Goal: Transaction & Acquisition: Download file/media

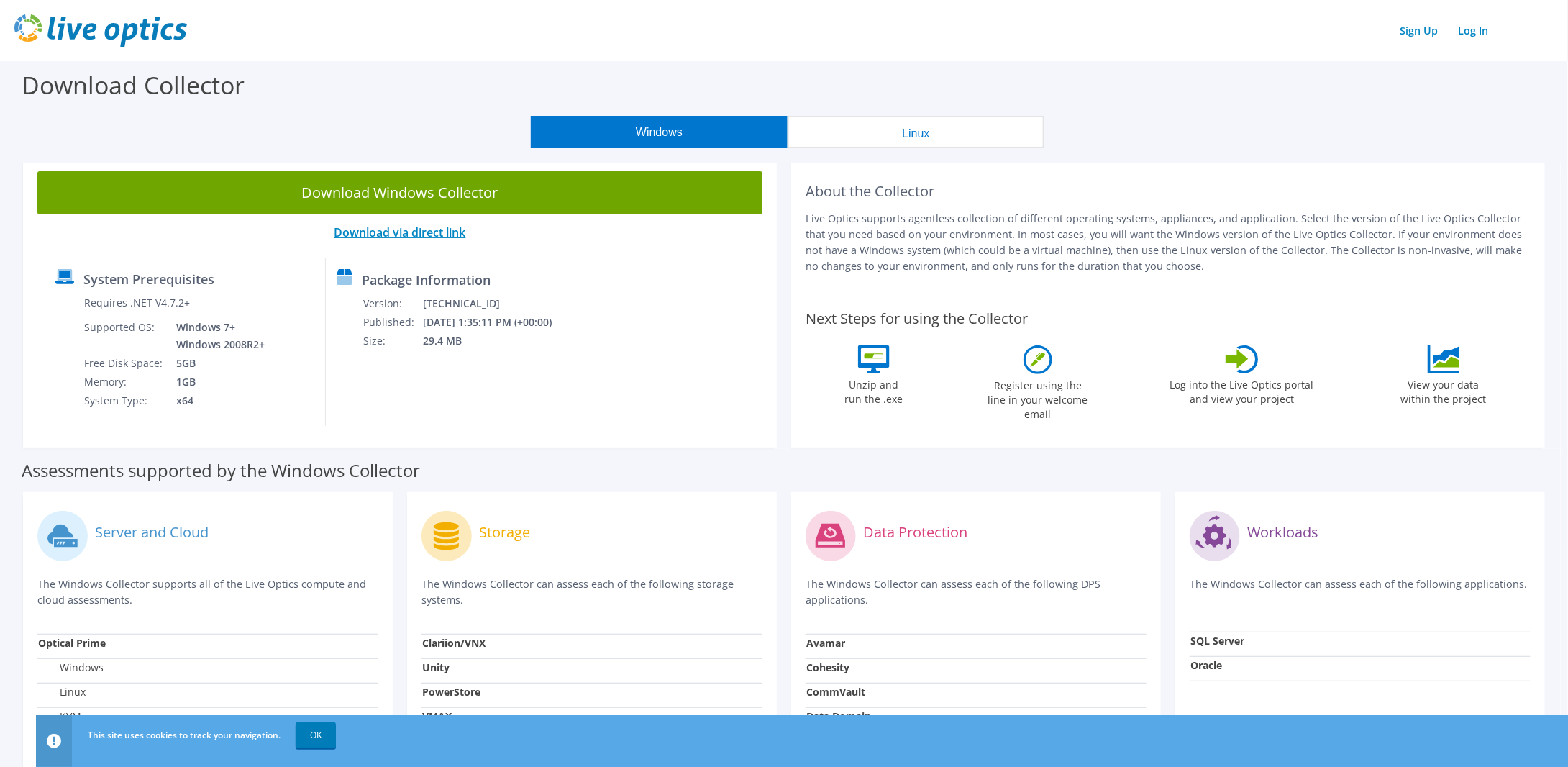
click at [441, 235] on link "Download via direct link" at bounding box center [400, 232] width 131 height 16
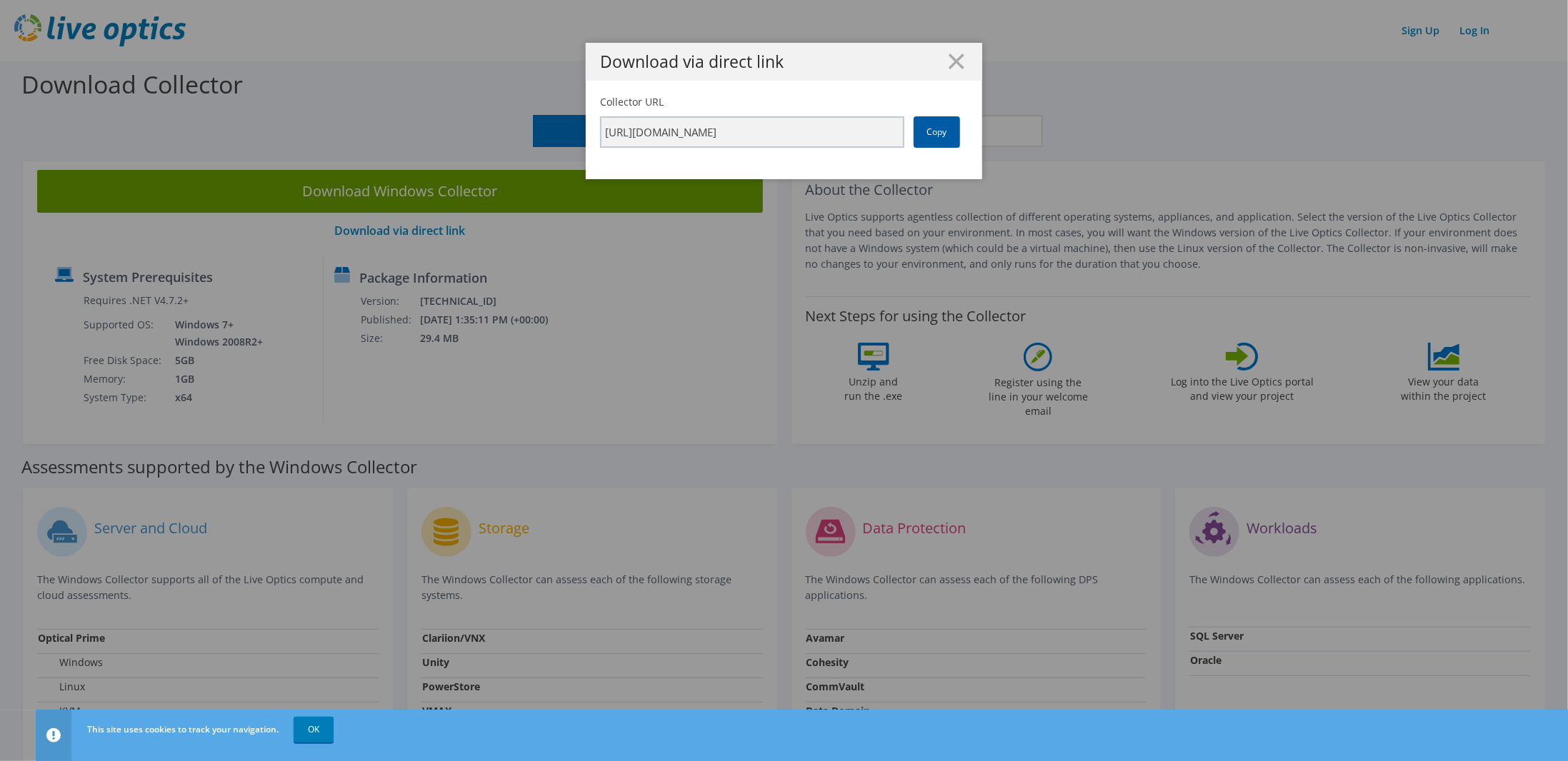
click at [939, 133] on link "Copy" at bounding box center [937, 131] width 46 height 31
click at [953, 56] on icon at bounding box center [956, 61] width 16 height 16
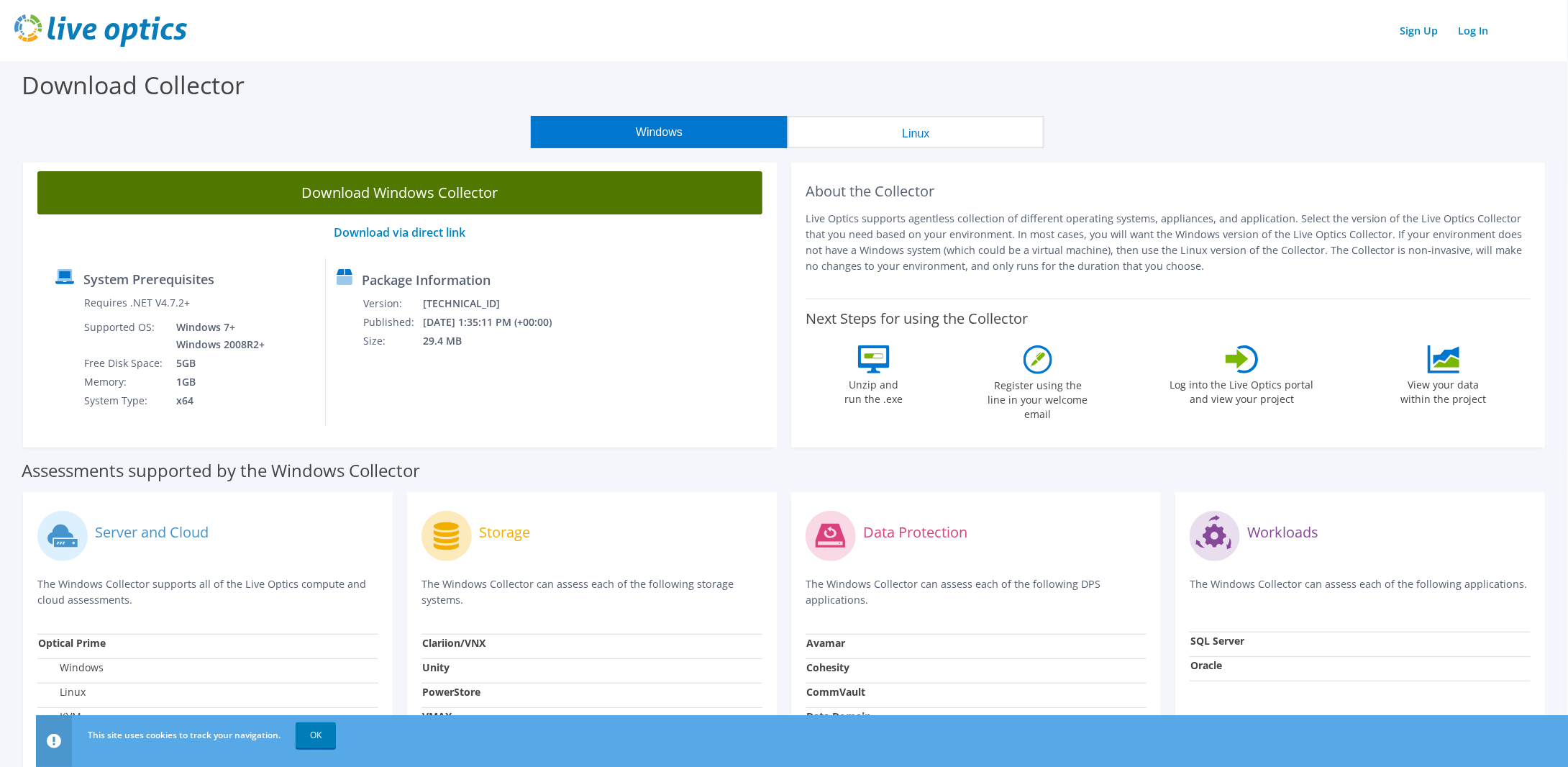
click at [398, 196] on link "Download Windows Collector" at bounding box center [400, 193] width 725 height 43
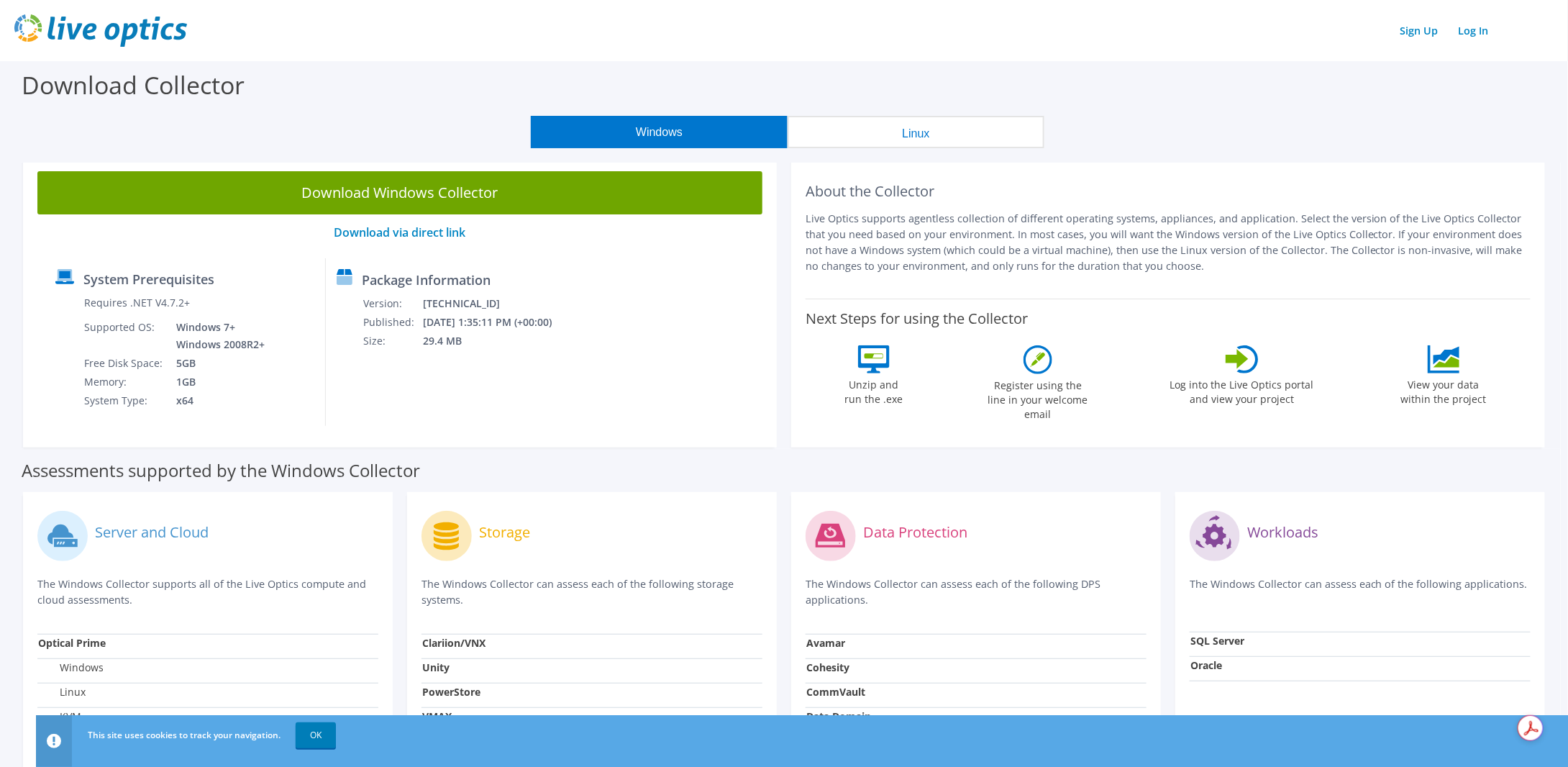
click at [1129, 538] on div "Data Protection" at bounding box center [975, 536] width 341 height 60
click at [371, 79] on div "Download Collector" at bounding box center [784, 88] width 1553 height 54
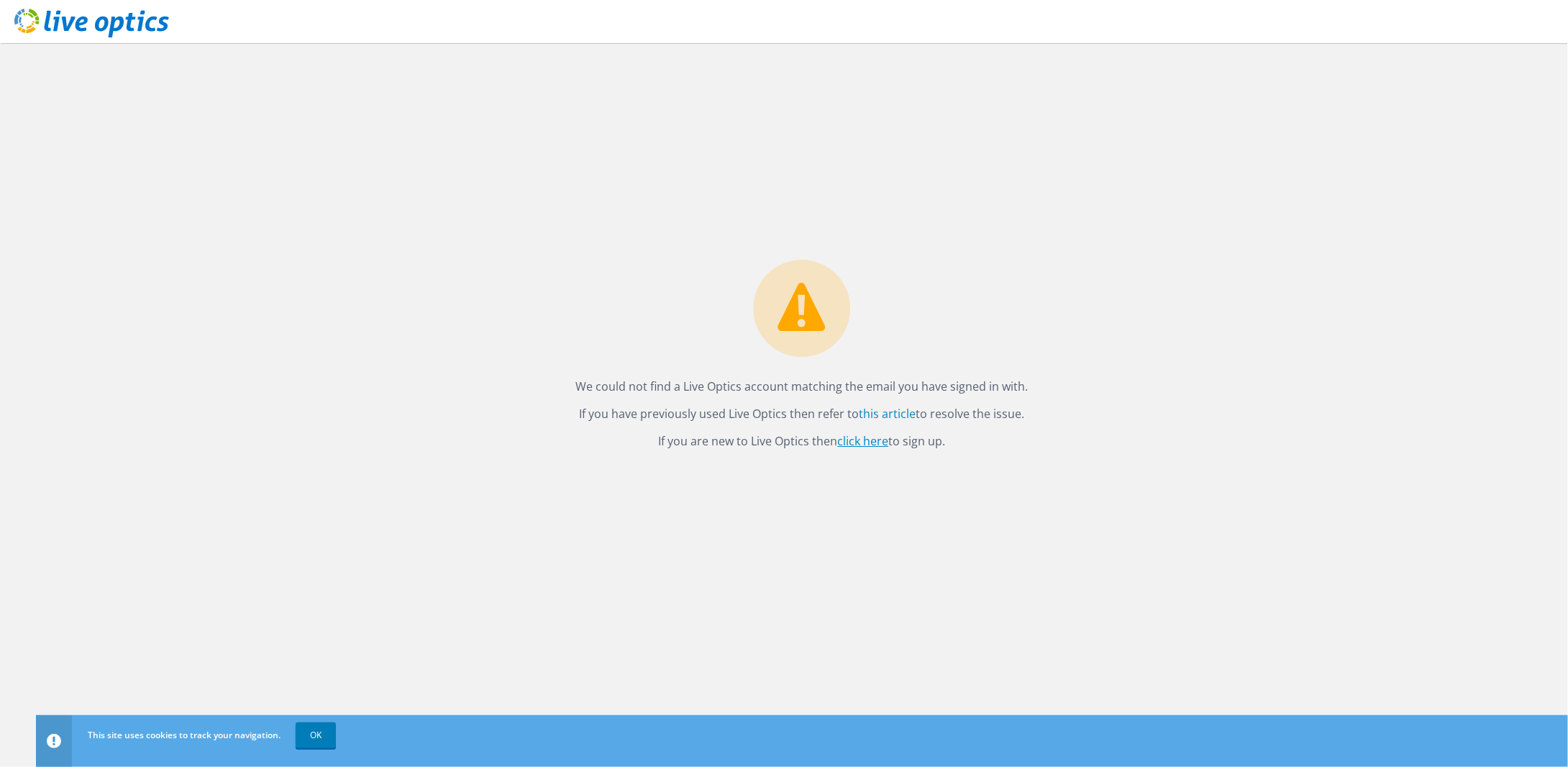
click at [865, 441] on link "click here" at bounding box center [863, 441] width 51 height 16
